Goal: Communication & Community: Answer question/provide support

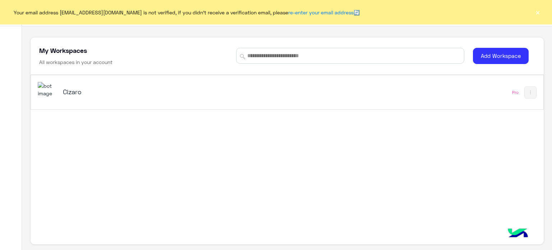
click at [181, 87] on h5 "Cizaro" at bounding box center [153, 91] width 180 height 9
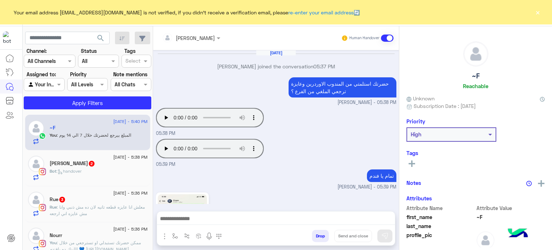
scroll to position [282, 0]
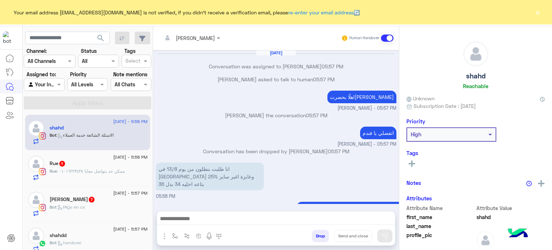
scroll to position [159, 0]
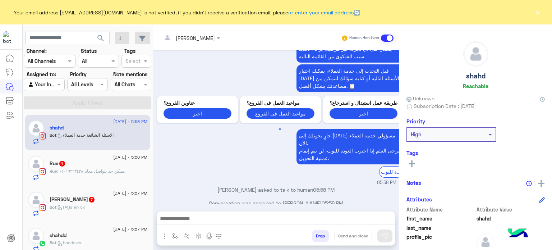
click at [536, 9] on button "×" at bounding box center [537, 12] width 7 height 7
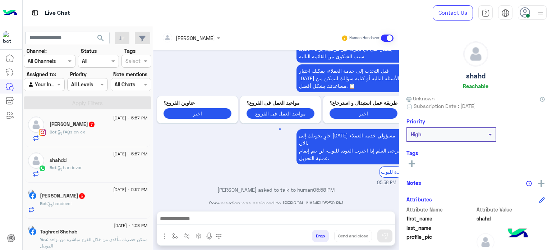
scroll to position [73, 0]
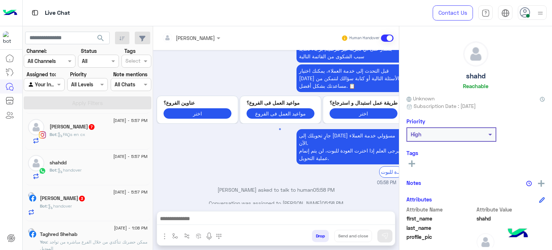
drag, startPoint x: 150, startPoint y: 184, endPoint x: 150, endPoint y: 140, distance: 44.2
click at [150, 140] on div "14 August - 5:58 PM shahd Bot : الاسئلة الشائعة خدمة العملاء 14 August - 5:58 P…" at bounding box center [88, 182] width 131 height 141
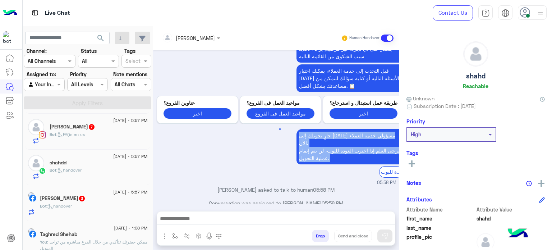
drag, startPoint x: 154, startPoint y: 157, endPoint x: 154, endPoint y: 129, distance: 28.1
click at [154, 129] on div "Aug 14, 2025 Conversation was assigned to Amina Hamdy 05:57 PM shahd asked to t…" at bounding box center [276, 127] width 246 height 154
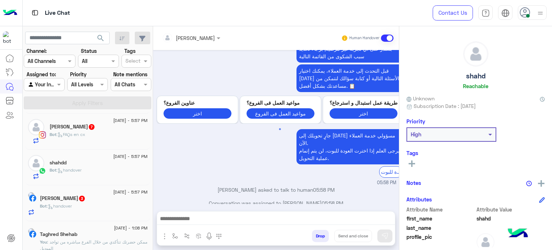
click at [149, 155] on div "14 August - 5:58 PM shahd Bot : الاسئلة الشائعة خدمة العملاء 14 August - 5:58 P…" at bounding box center [88, 182] width 131 height 141
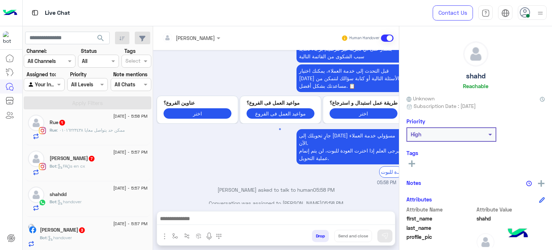
scroll to position [63, 0]
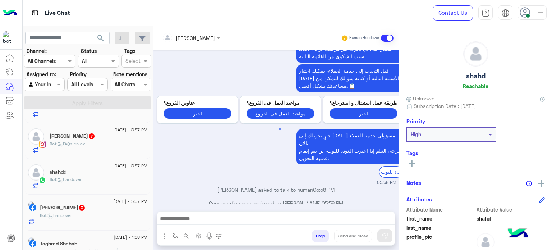
click at [108, 213] on div "Bot : handover" at bounding box center [94, 218] width 108 height 13
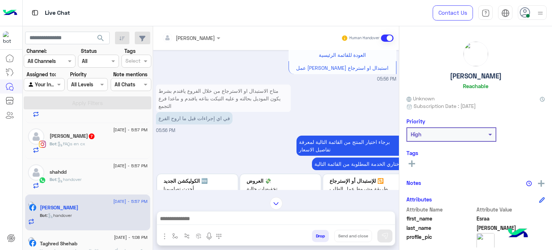
scroll to position [175, 0]
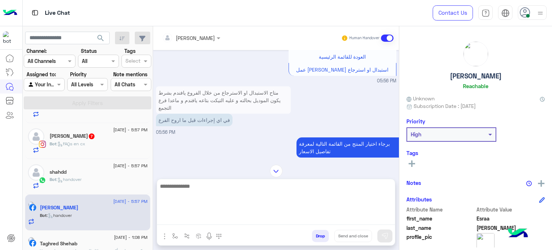
click at [210, 220] on textarea at bounding box center [276, 203] width 238 height 43
type textarea "*"
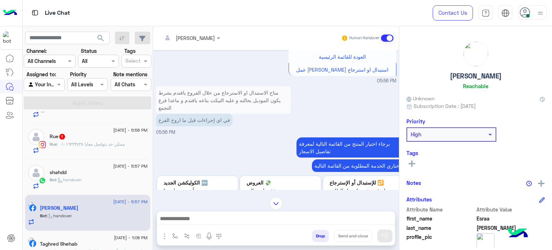
click at [274, 168] on div "Amina Hamdy Human Handover Aug 14, 2025 Amina Hamdy joined the conversation 05:…" at bounding box center [276, 139] width 246 height 227
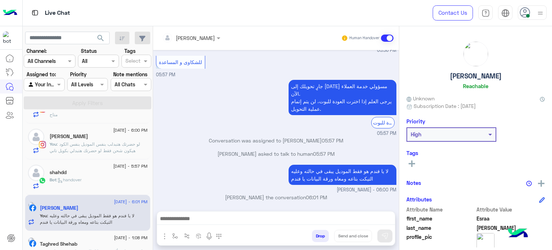
scroll to position [63, 0]
click at [538, 12] on img at bounding box center [540, 13] width 9 height 9
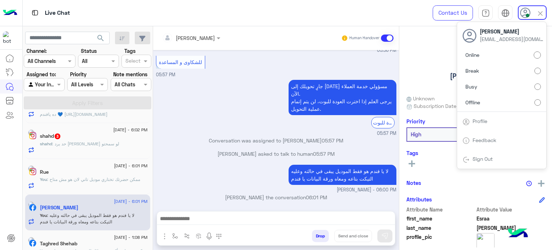
scroll to position [63, 0]
click at [497, 100] on label "Offline" at bounding box center [502, 102] width 78 height 13
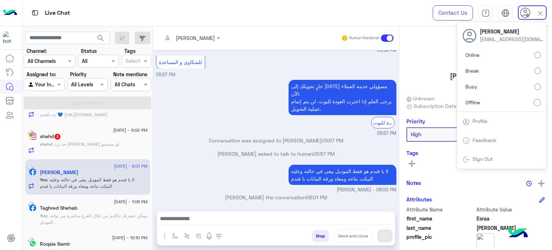
scroll to position [63, 0]
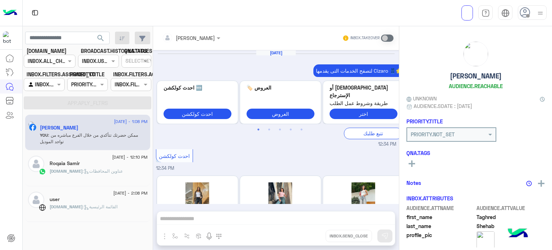
scroll to position [225, 0]
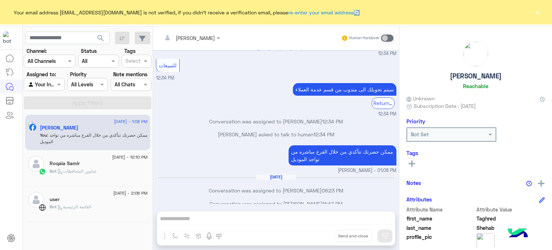
click at [533, 15] on div "Your email address aminahamdy412@gmail.com is not verified, if you didn't recei…" at bounding box center [276, 12] width 552 height 24
click at [538, 12] on button "×" at bounding box center [537, 12] width 7 height 7
